Goal: Task Accomplishment & Management: Manage account settings

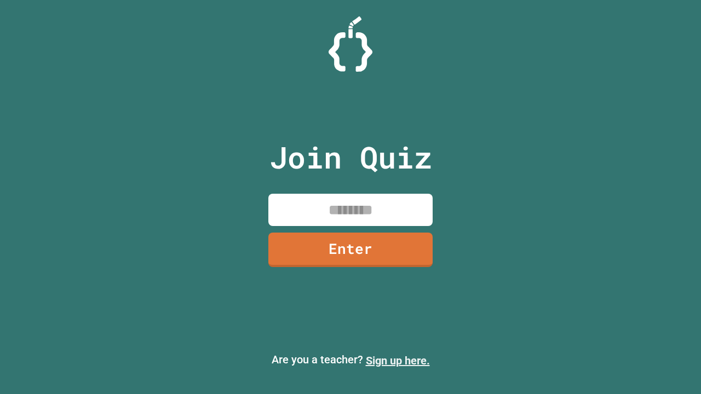
click at [398, 361] on link "Sign up here." at bounding box center [398, 360] width 64 height 13
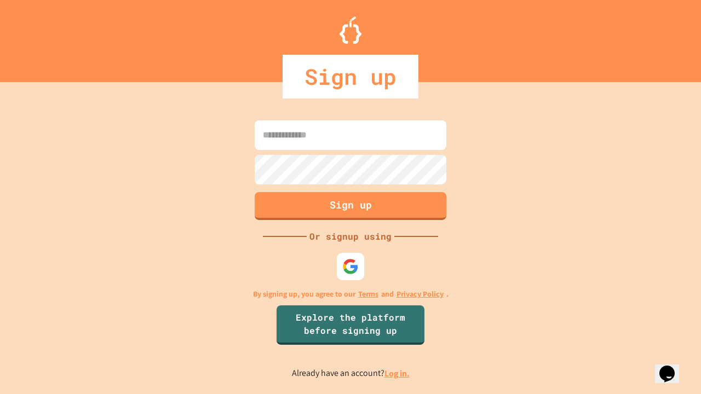
click at [398, 374] on link "Log in." at bounding box center [397, 374] width 25 height 12
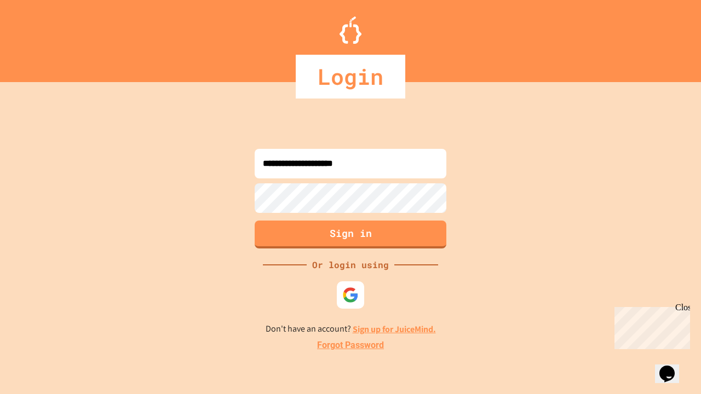
type input "**********"
